Goal: Book appointment/travel/reservation

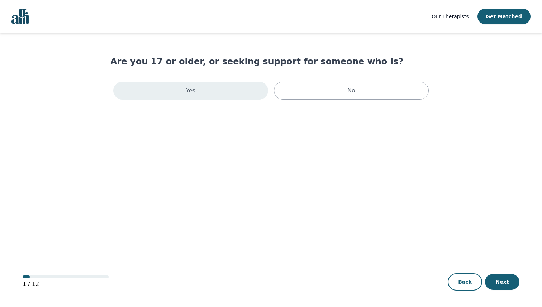
click at [241, 83] on div "Yes" at bounding box center [190, 91] width 155 height 18
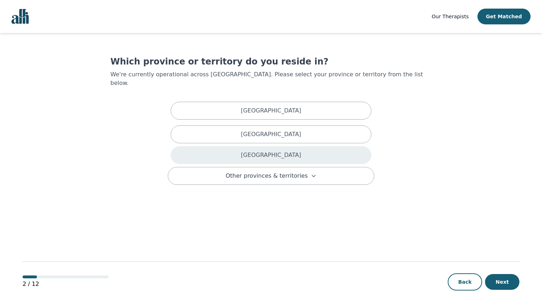
click at [260, 147] on div "[GEOGRAPHIC_DATA]" at bounding box center [271, 155] width 201 height 18
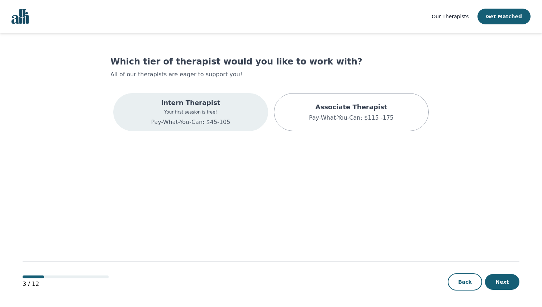
click at [233, 123] on div "Intern Therapist Your first session is free! Pay-What-You-Can: $45-105" at bounding box center [190, 112] width 155 height 38
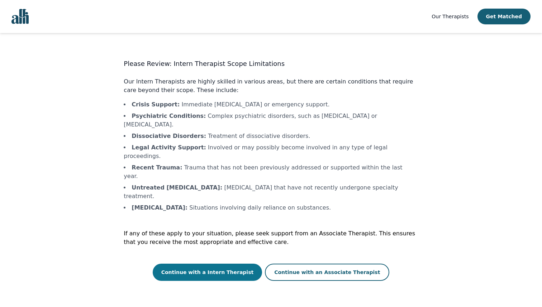
click at [237, 264] on button "Continue with a Intern Therapist" at bounding box center [208, 272] width 110 height 17
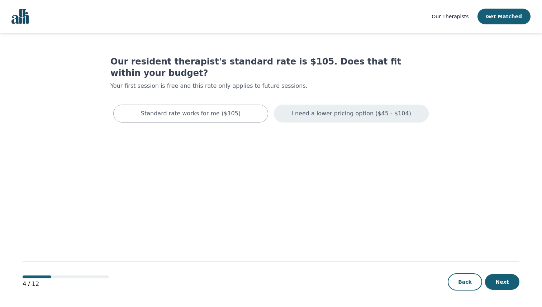
click at [345, 109] on p "I need a lower pricing option ($45 - $104)" at bounding box center [351, 113] width 120 height 9
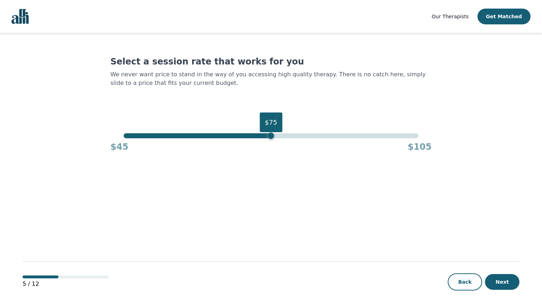
drag, startPoint x: 419, startPoint y: 137, endPoint x: 272, endPoint y: 154, distance: 147.6
click at [272, 154] on main "Select a session rate that works for you We never want price to stand in the wa…" at bounding box center [271, 170] width 497 height 275
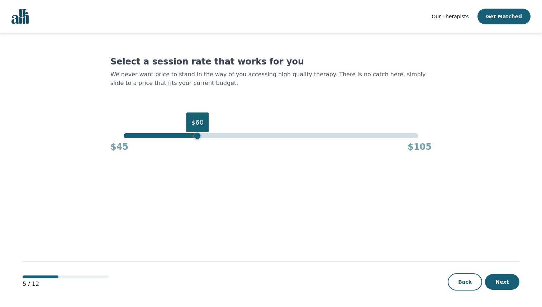
drag, startPoint x: 273, startPoint y: 138, endPoint x: 199, endPoint y: 140, distance: 73.5
click at [199, 140] on div "$60 $45 $105" at bounding box center [270, 142] width 321 height 19
click at [502, 280] on button "Next" at bounding box center [502, 282] width 34 height 16
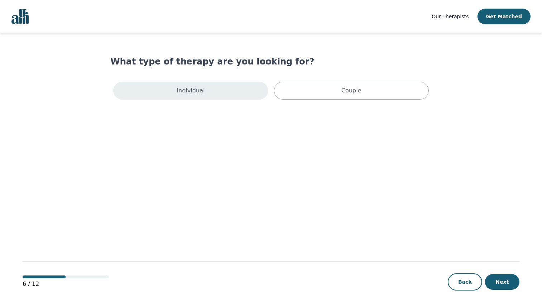
click at [247, 93] on div "Individual" at bounding box center [190, 91] width 155 height 18
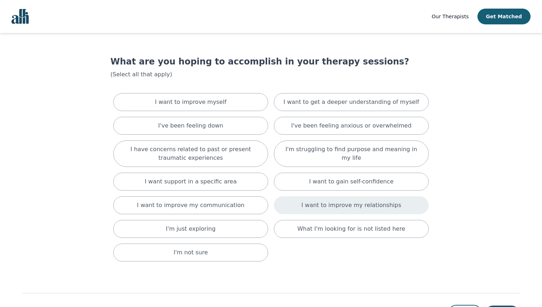
click at [336, 203] on p "I want to improve my relationships" at bounding box center [351, 205] width 100 height 9
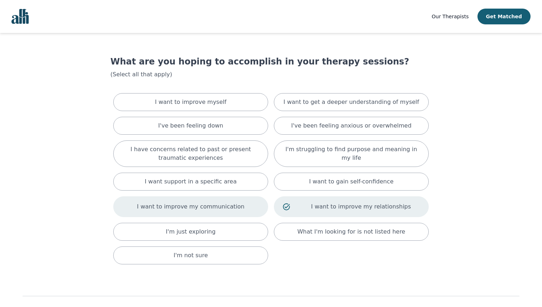
click at [229, 211] on p "I want to improve my communication" at bounding box center [191, 206] width 108 height 9
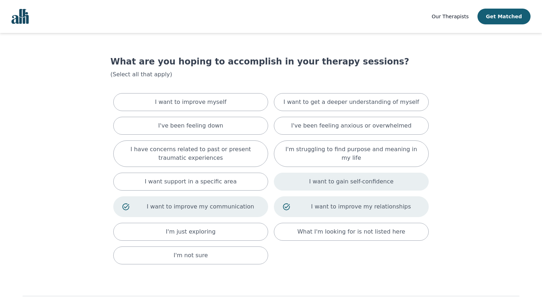
click at [339, 187] on div "I want to gain self-confidence" at bounding box center [351, 182] width 155 height 18
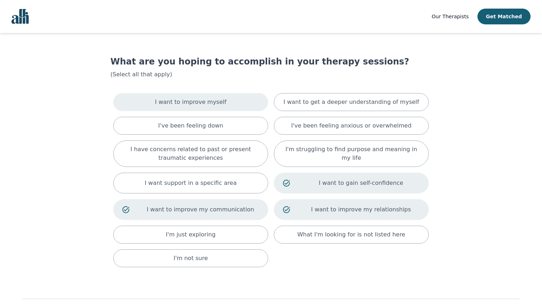
click at [240, 108] on div "I want to improve myself" at bounding box center [190, 102] width 155 height 18
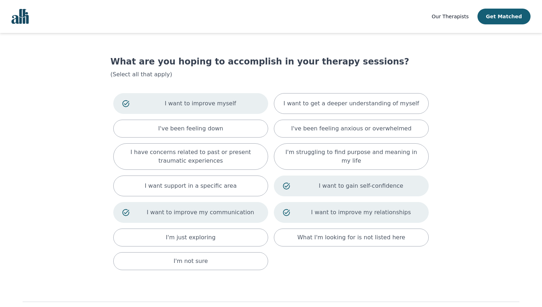
scroll to position [41, 0]
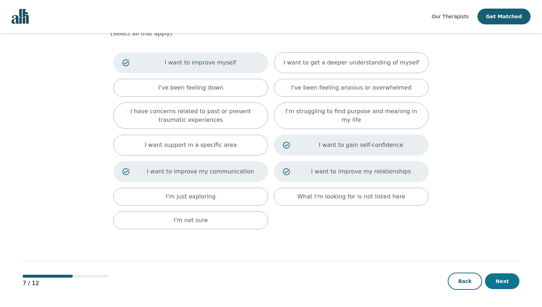
click at [503, 281] on button "Next" at bounding box center [502, 281] width 34 height 16
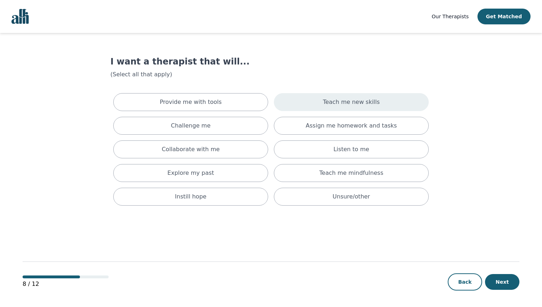
click at [297, 94] on div "Teach me new skills" at bounding box center [351, 102] width 155 height 18
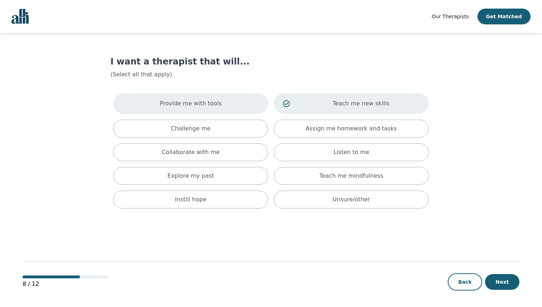
click at [226, 99] on div "Provide me with tools" at bounding box center [190, 103] width 155 height 21
click at [206, 177] on p "Explore my past" at bounding box center [190, 176] width 47 height 9
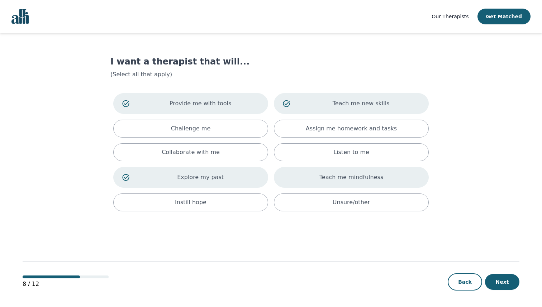
click at [319, 178] on div "Teach me mindfulness" at bounding box center [351, 177] width 155 height 21
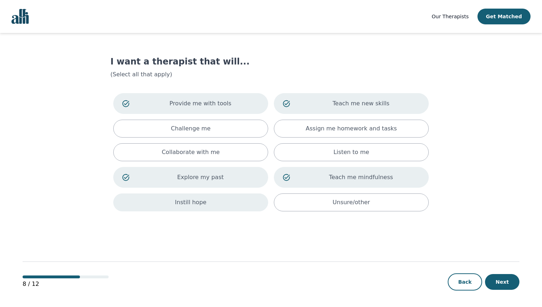
click at [235, 198] on div "Instill hope" at bounding box center [190, 203] width 155 height 18
click at [502, 278] on button "Next" at bounding box center [502, 282] width 34 height 16
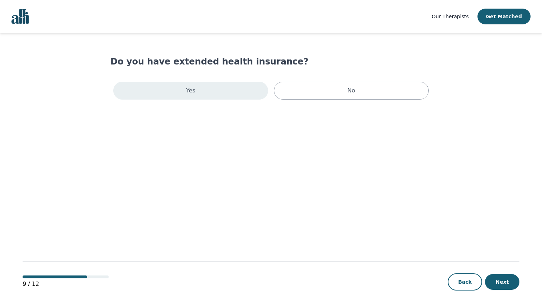
click at [239, 90] on div "Yes" at bounding box center [190, 91] width 155 height 18
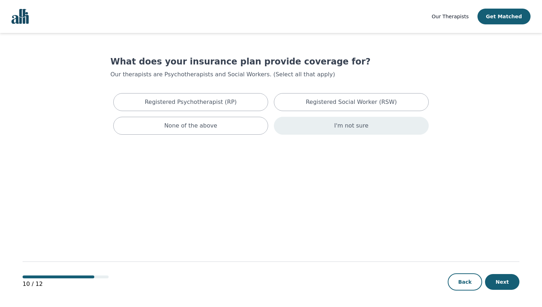
click at [313, 133] on div "I'm not sure" at bounding box center [351, 126] width 155 height 18
click at [496, 281] on button "Next" at bounding box center [502, 282] width 34 height 16
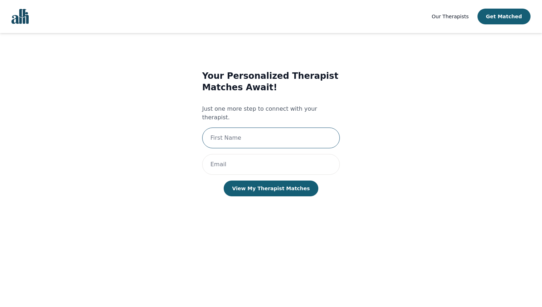
click at [292, 128] on input "text" at bounding box center [271, 138] width 138 height 21
type input "[PERSON_NAME]"
click at [265, 154] on input "email" at bounding box center [271, 164] width 138 height 21
type input "[EMAIL_ADDRESS][DOMAIN_NAME]"
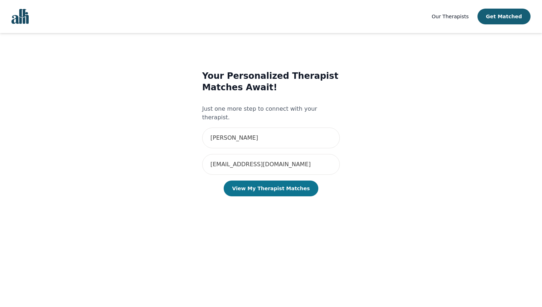
click at [261, 185] on button "View My Therapist Matches" at bounding box center [271, 189] width 95 height 16
